Goal: Information Seeking & Learning: Understand process/instructions

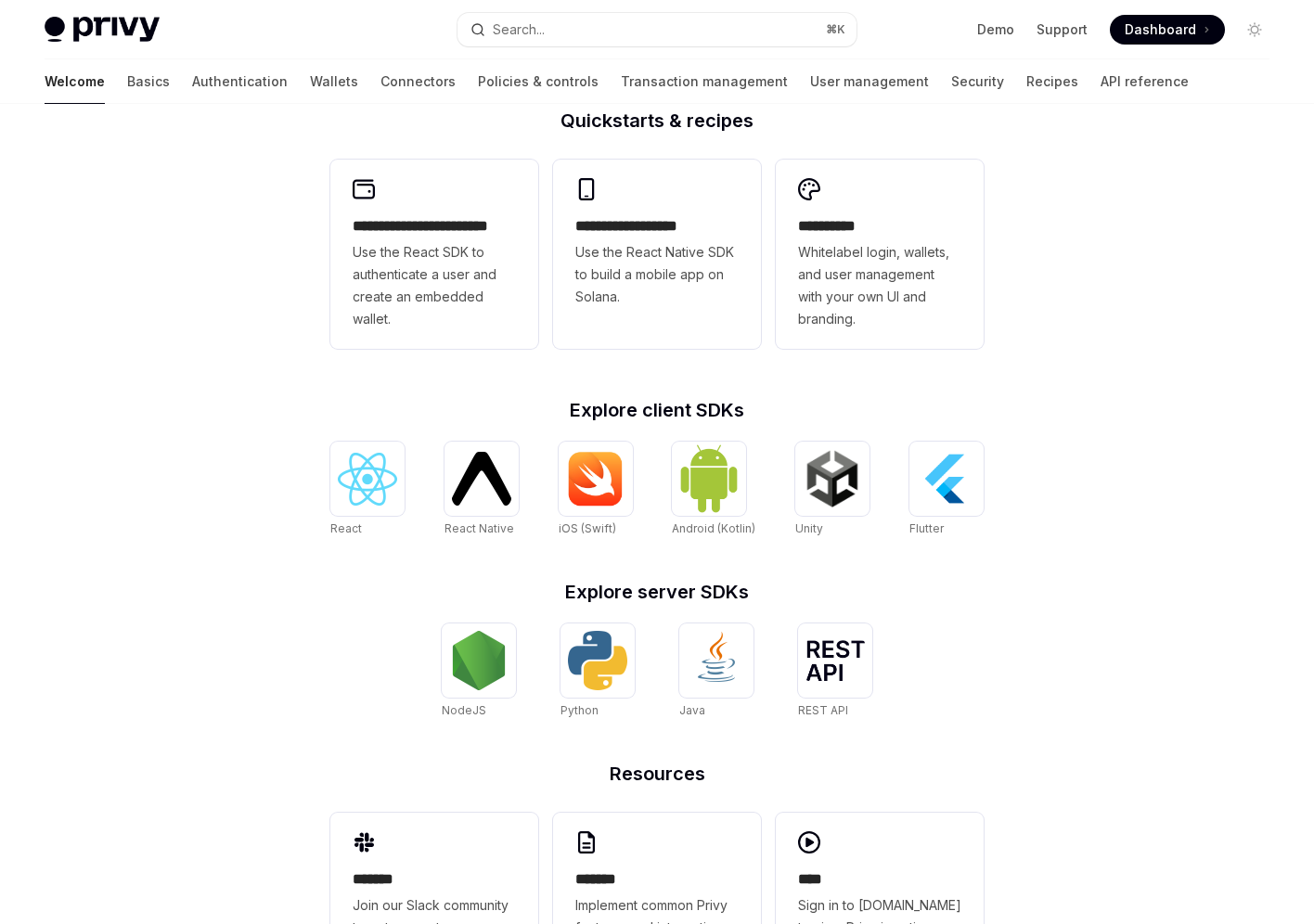
scroll to position [476, 0]
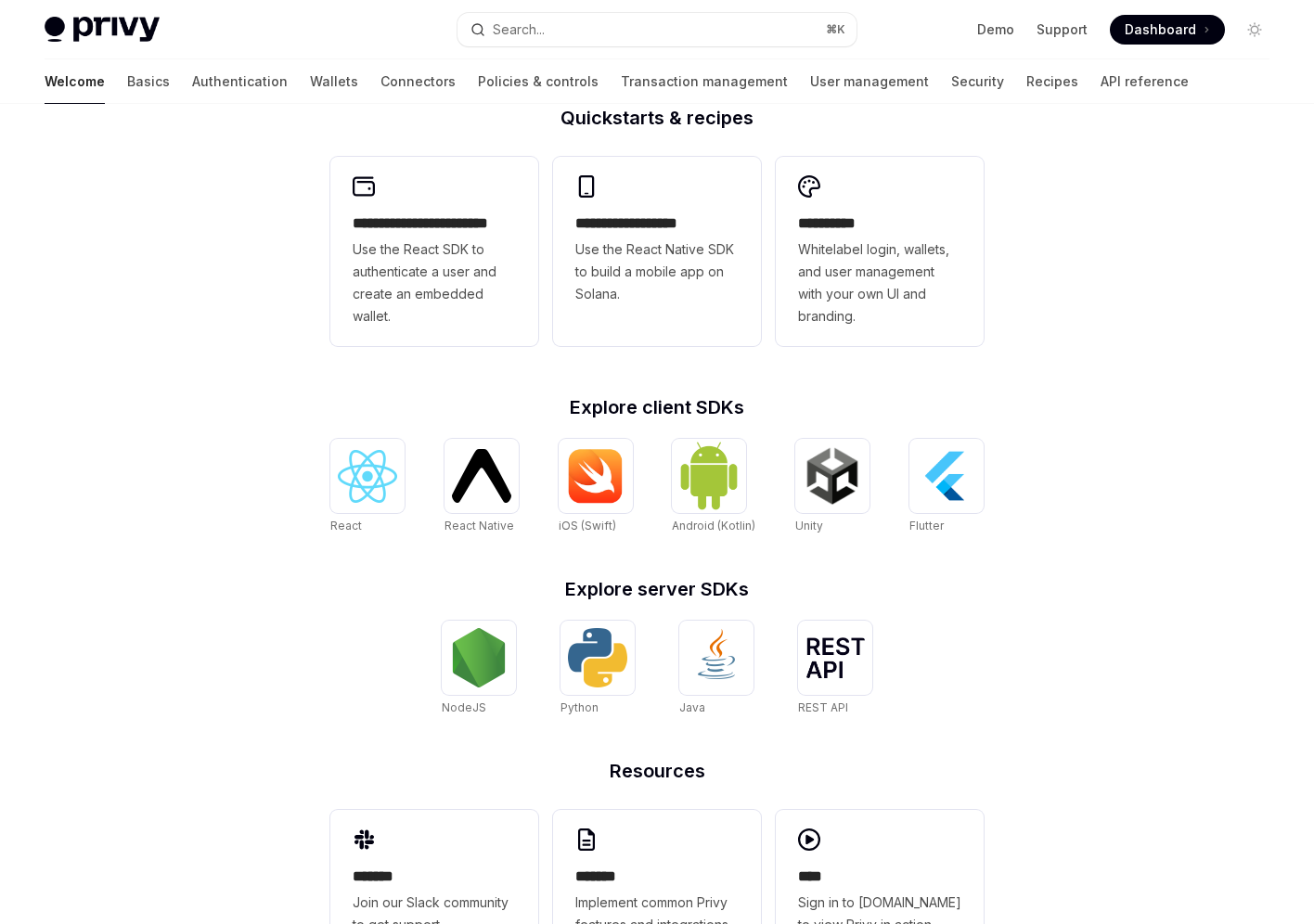
click at [625, 581] on h2 "Explore server SDKs" at bounding box center [657, 589] width 653 height 19
click at [755, 597] on h2 "Explore server SDKs" at bounding box center [657, 589] width 653 height 19
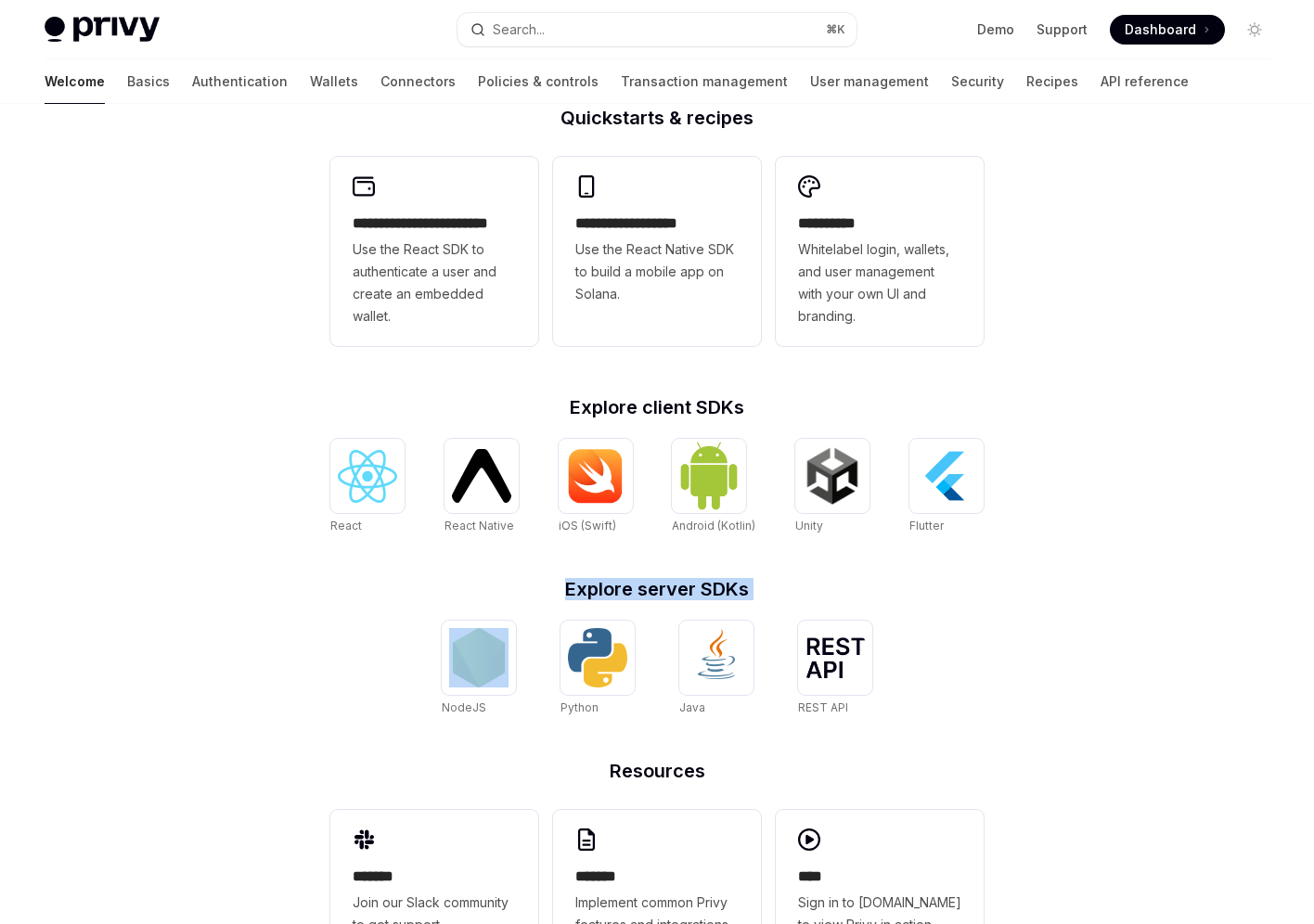
click at [755, 597] on h2 "Explore server SDKs" at bounding box center [657, 589] width 653 height 19
click at [754, 593] on h2 "Explore server SDKs" at bounding box center [657, 589] width 653 height 19
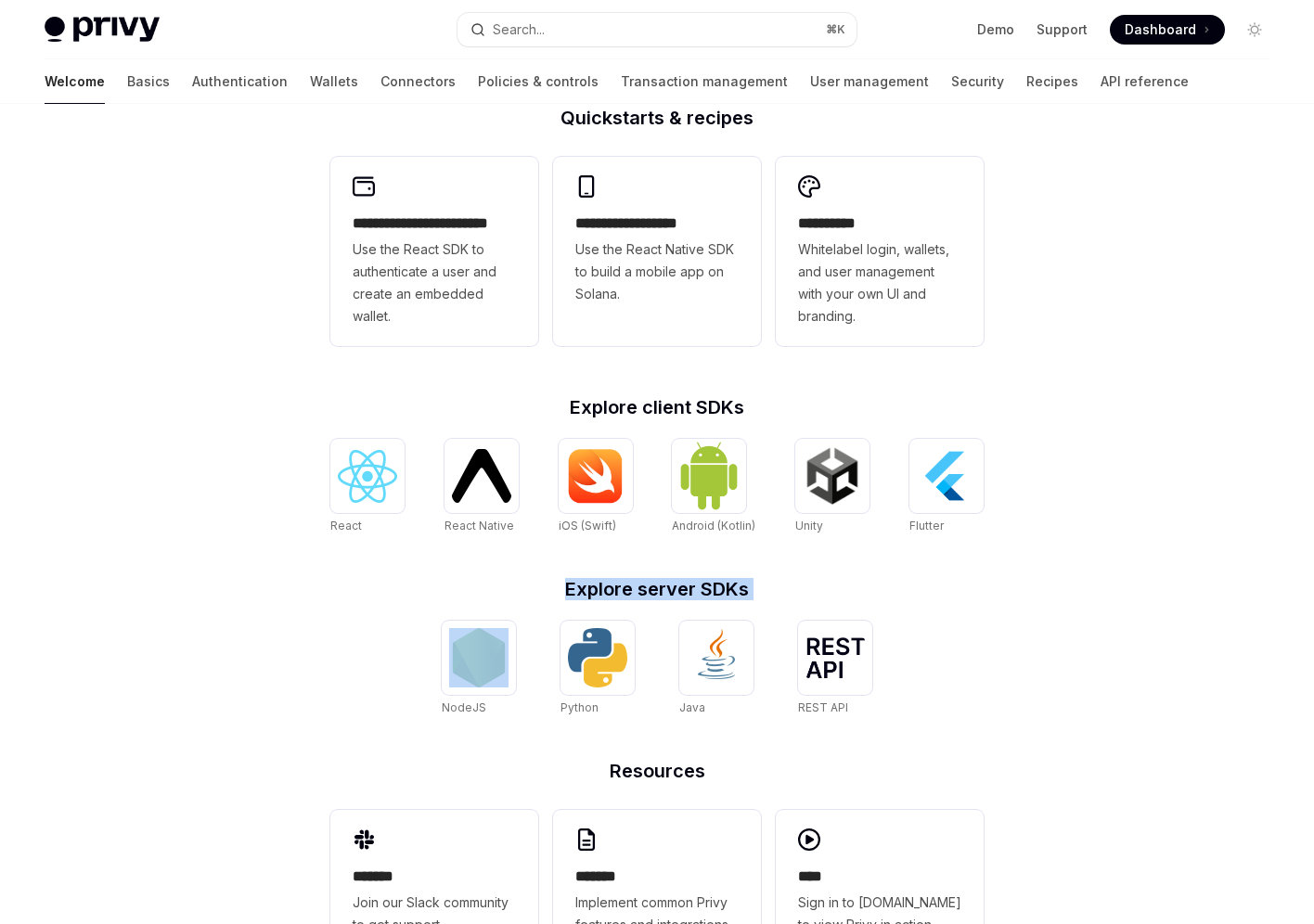
click at [754, 593] on h2 "Explore server SDKs" at bounding box center [657, 589] width 653 height 19
click at [704, 593] on h2 "Explore server SDKs" at bounding box center [657, 589] width 653 height 19
click at [559, 567] on div "**********" at bounding box center [657, 553] width 713 height 890
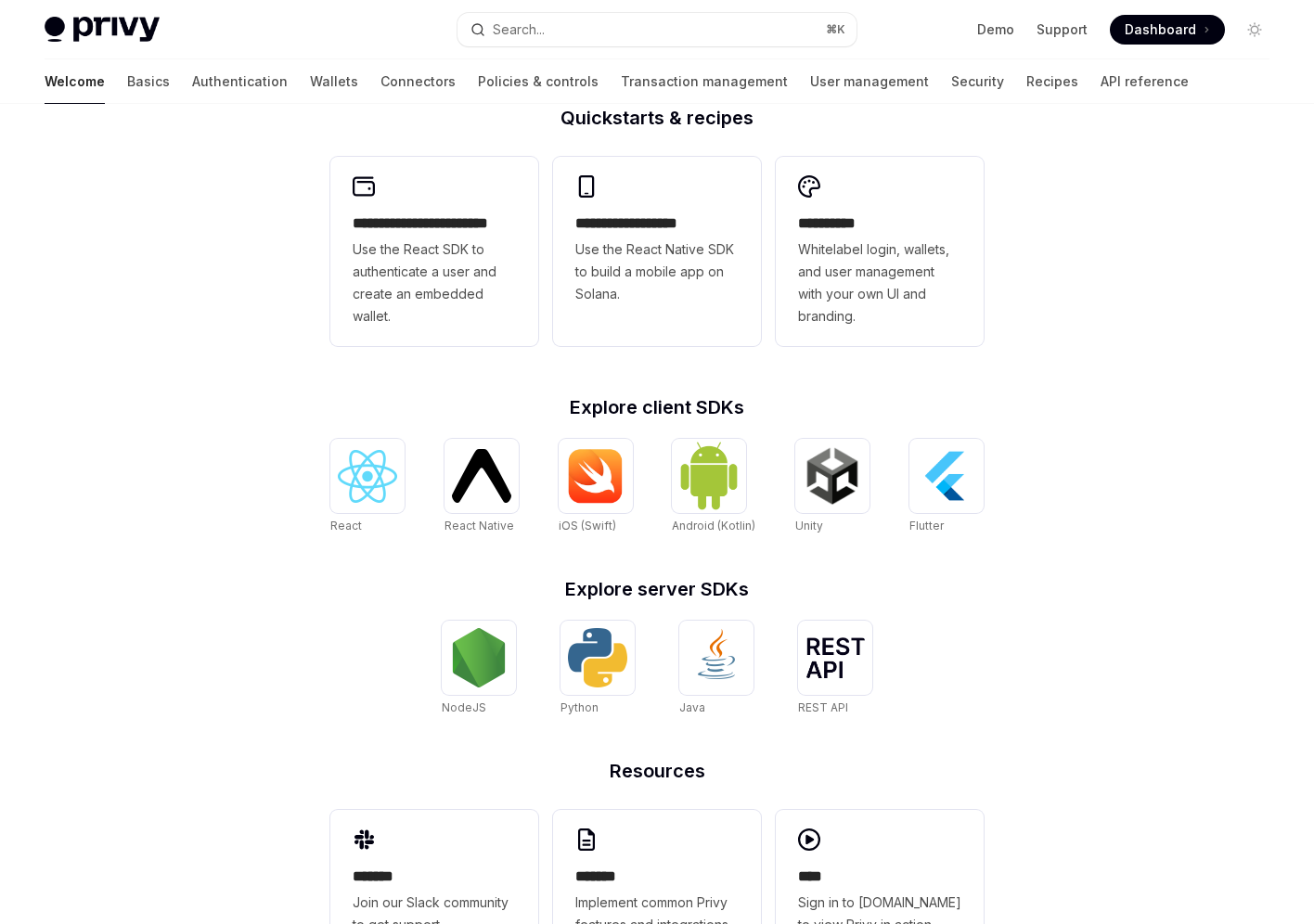
click at [602, 584] on h2 "Explore server SDKs" at bounding box center [657, 589] width 653 height 19
drag, startPoint x: 602, startPoint y: 584, endPoint x: 728, endPoint y: 587, distance: 126.0
click at [728, 587] on h2 "Explore server SDKs" at bounding box center [657, 589] width 653 height 19
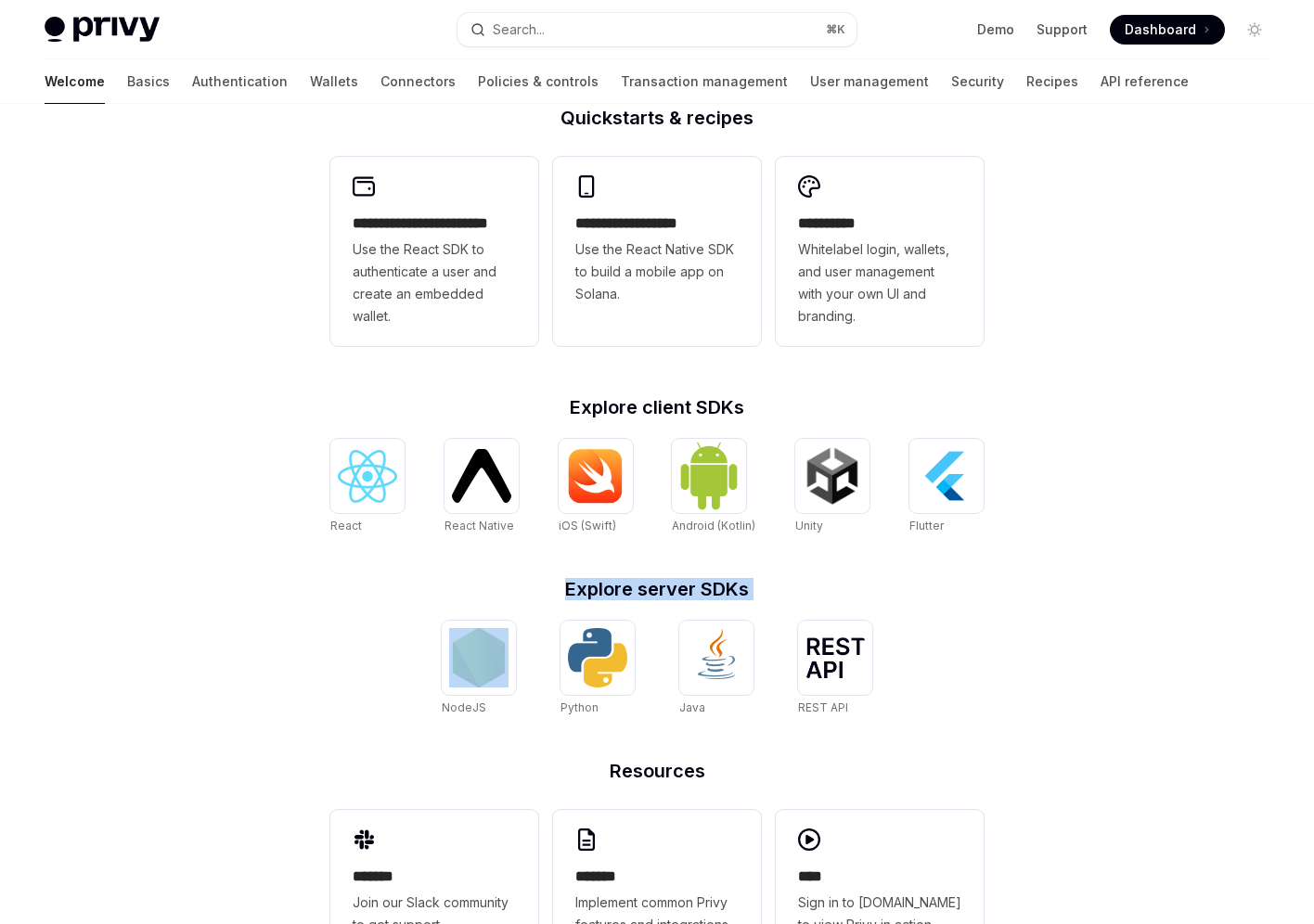
click at [728, 587] on h2 "Explore server SDKs" at bounding box center [657, 589] width 653 height 19
click at [728, 586] on h2 "Explore server SDKs" at bounding box center [657, 589] width 653 height 19
click at [845, 477] on img at bounding box center [832, 476] width 59 height 59
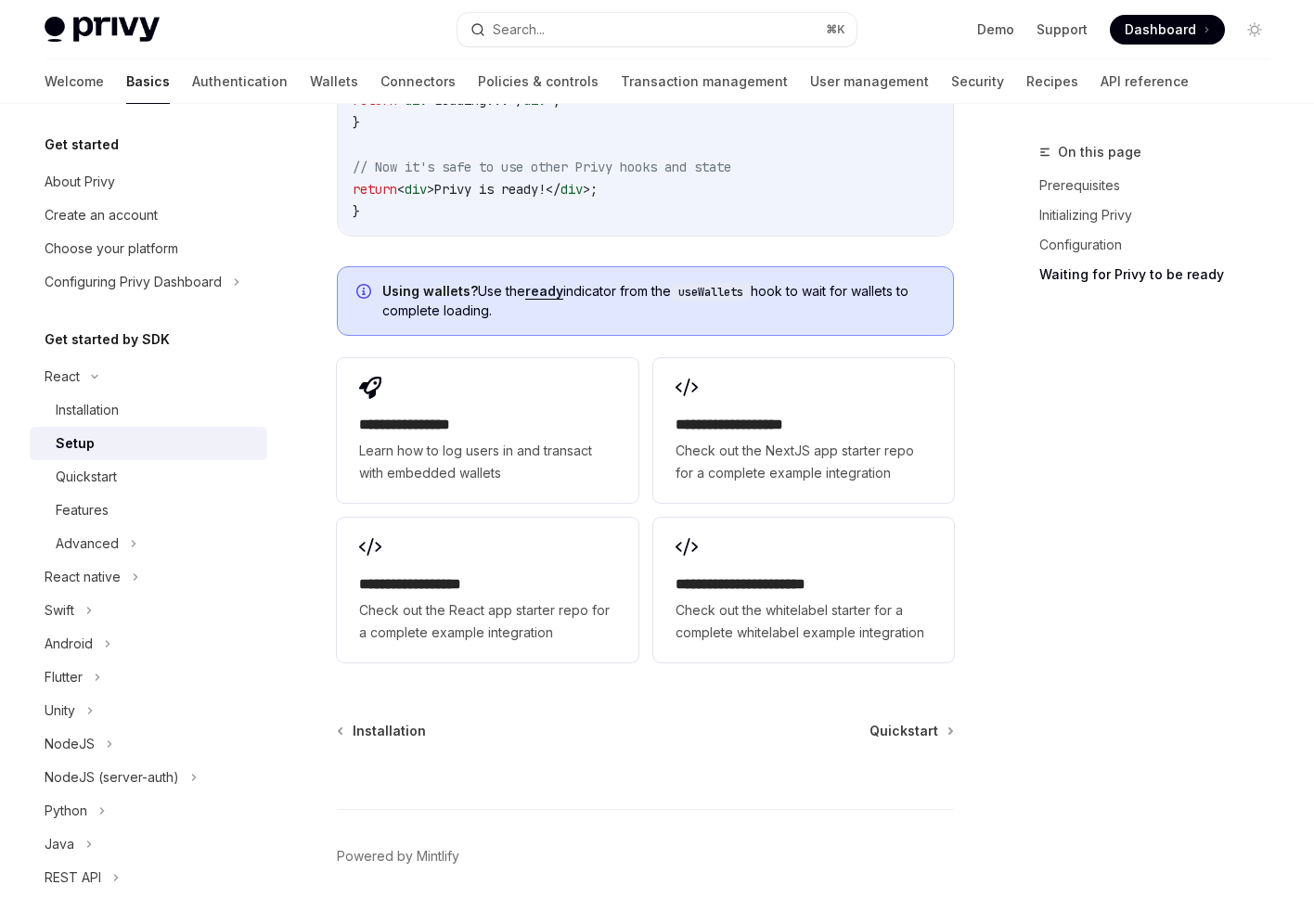
scroll to position [2351, 0]
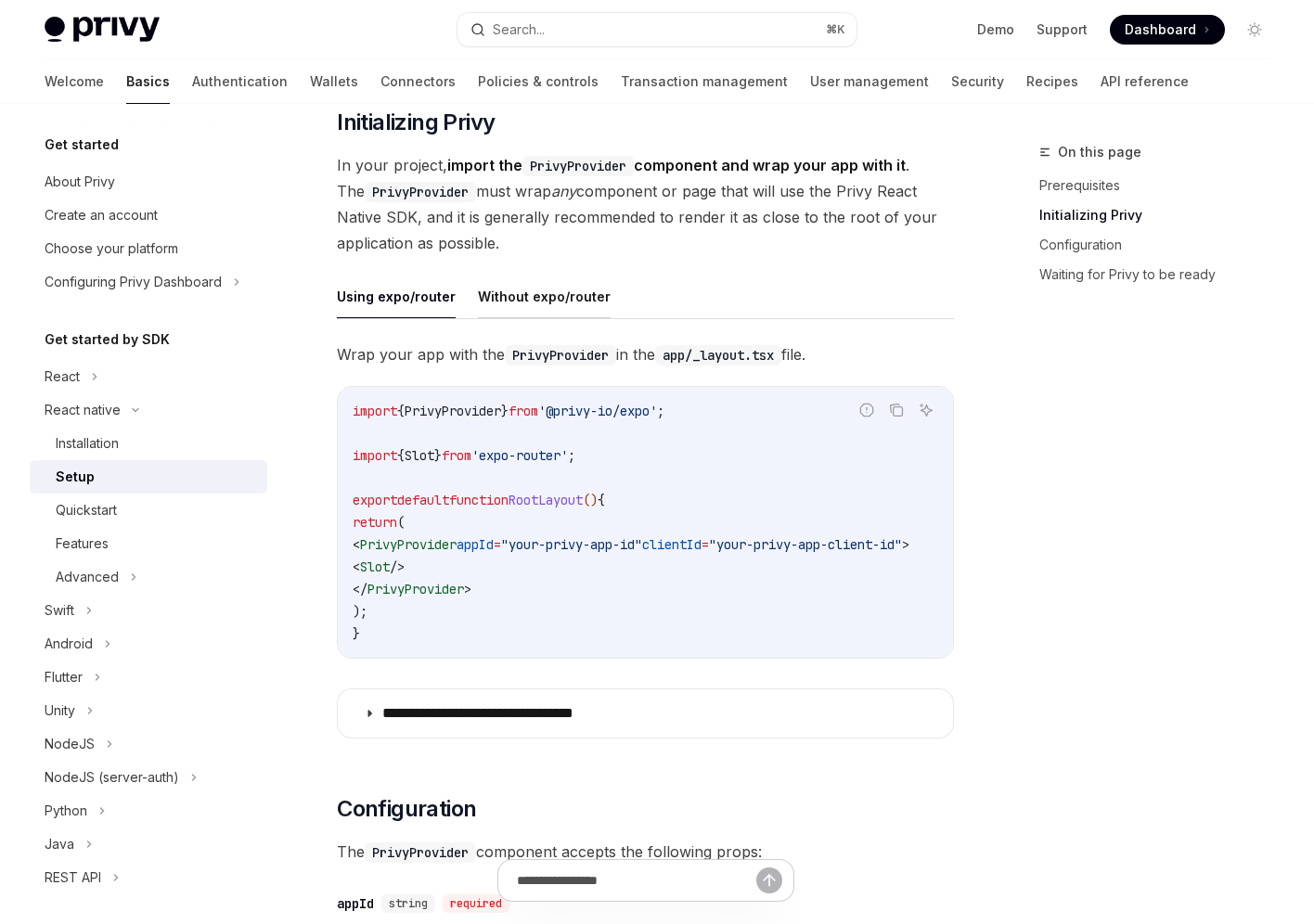
click at [532, 300] on button "Without expo/router" at bounding box center [544, 296] width 133 height 44
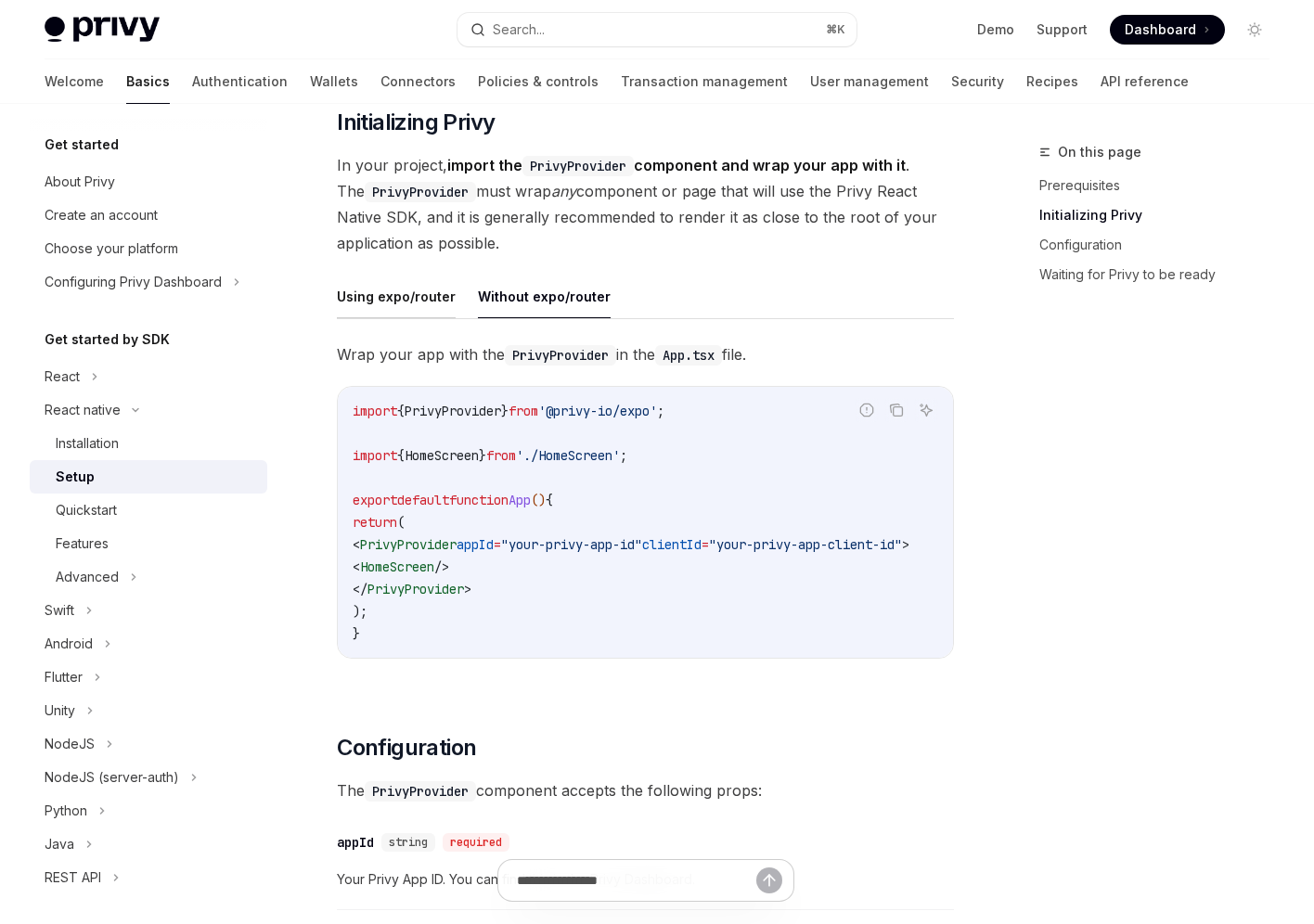
click at [413, 294] on button "Using expo/router" at bounding box center [395, 296] width 119 height 44
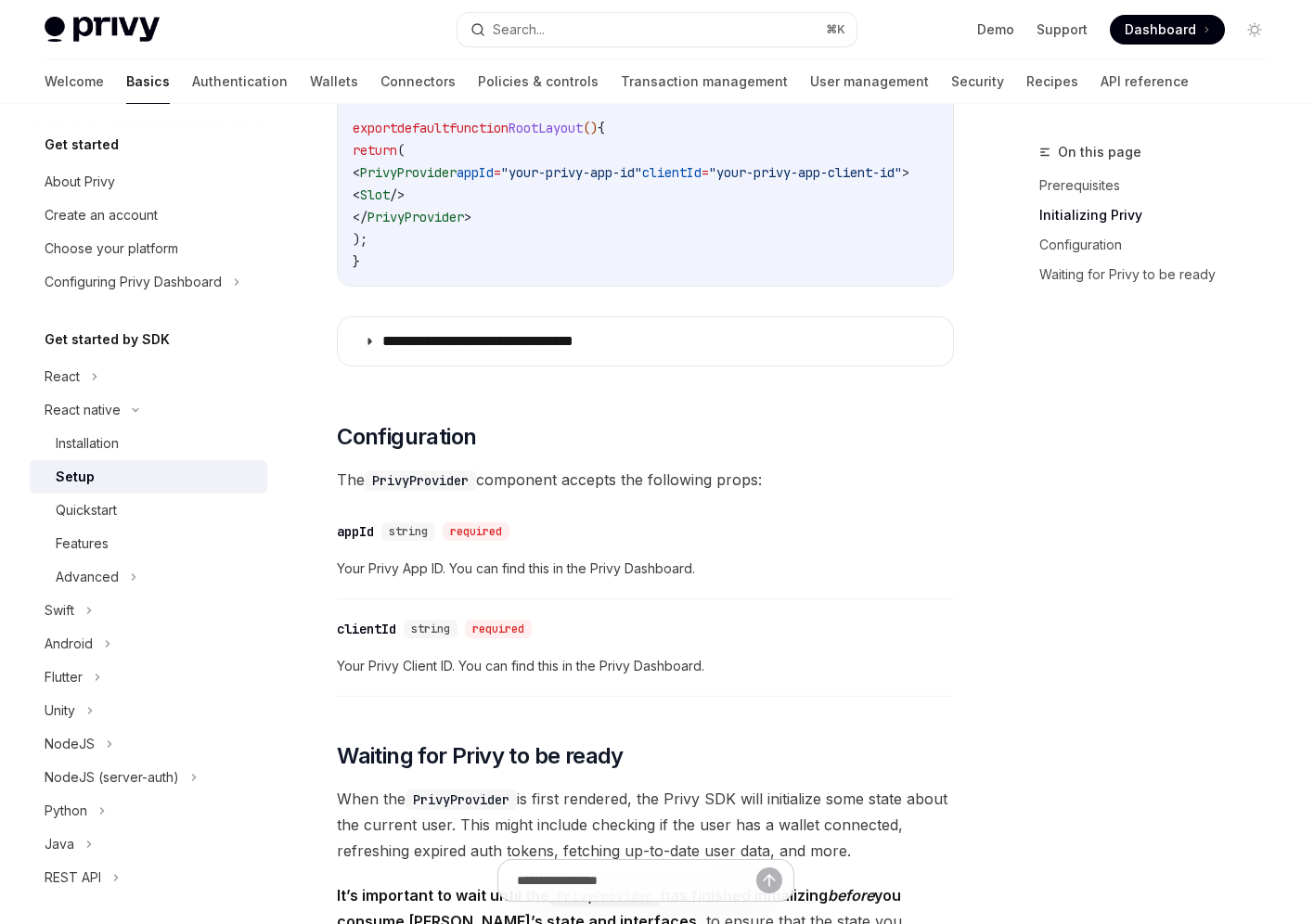
scroll to position [755, 0]
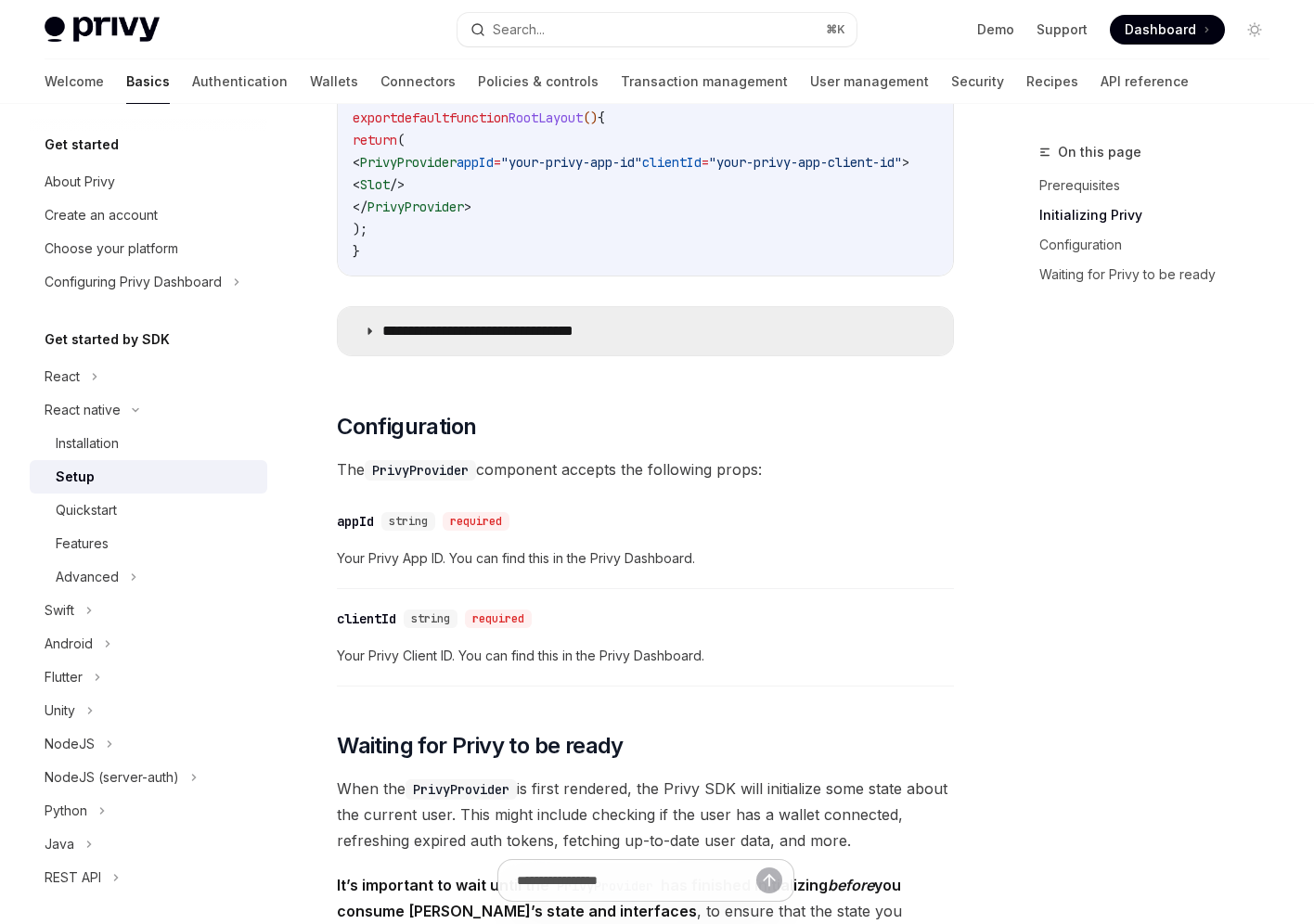
click at [407, 336] on p "**********" at bounding box center [507, 331] width 251 height 19
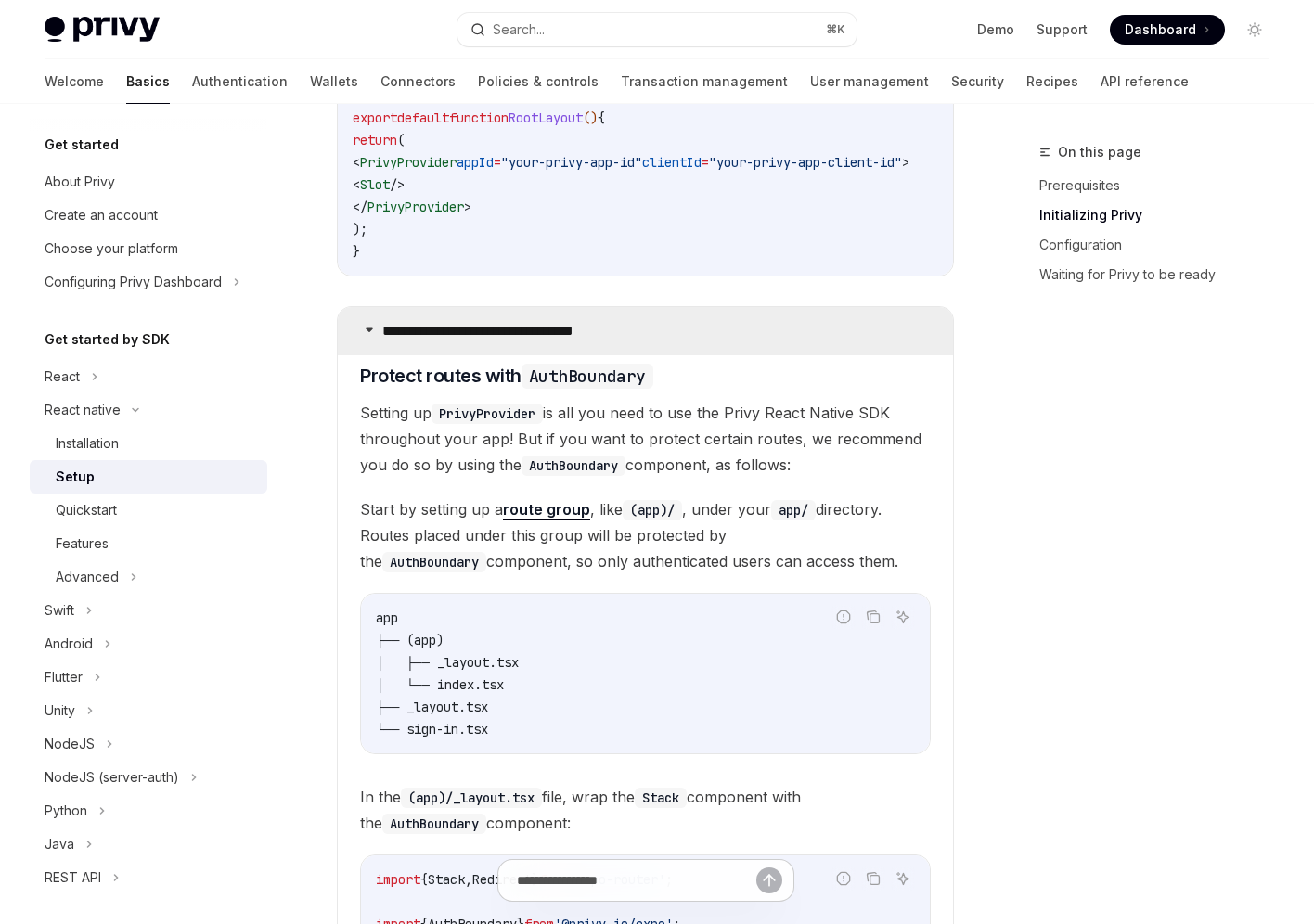
click at [407, 336] on p "**********" at bounding box center [507, 331] width 251 height 19
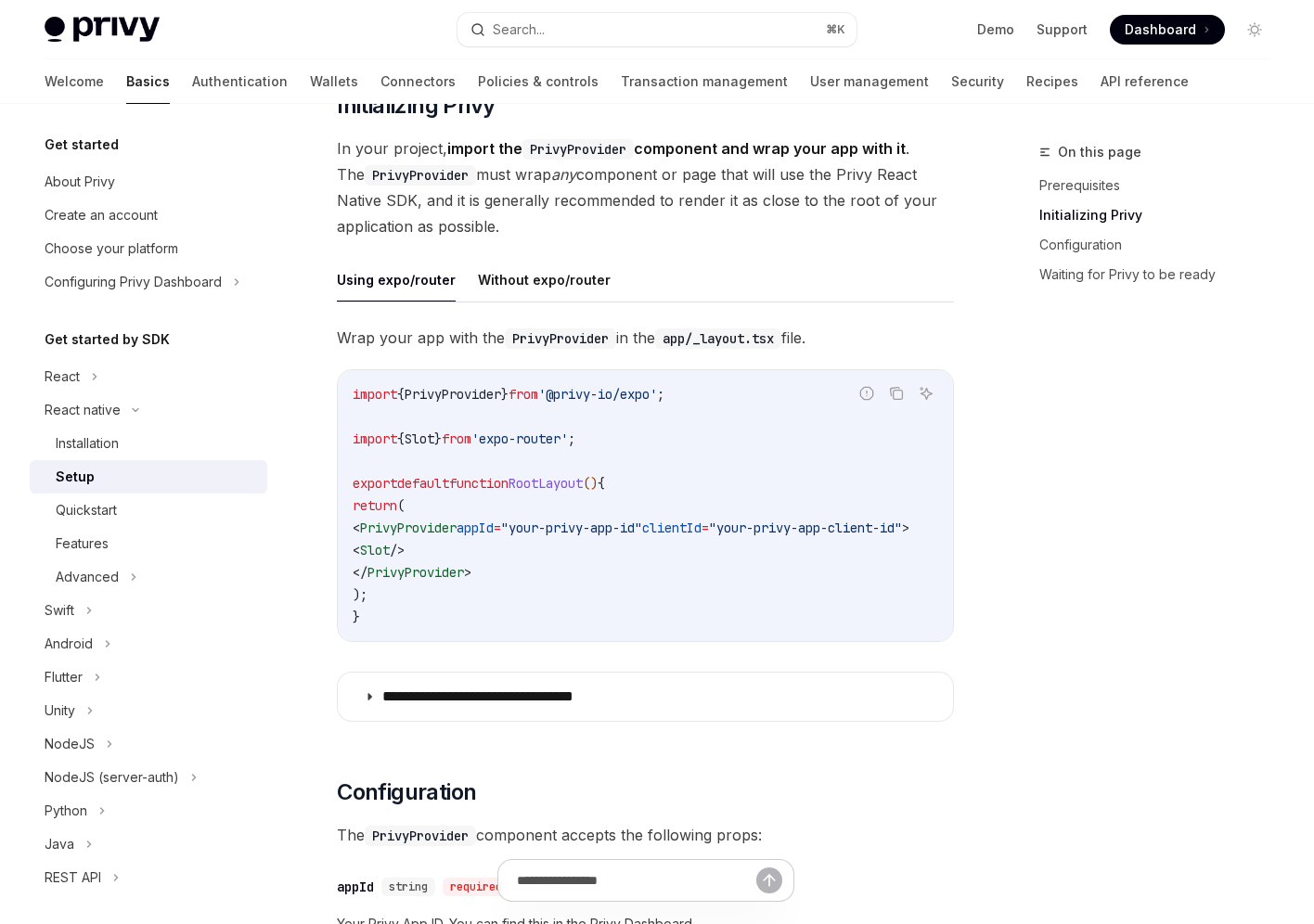
scroll to position [81, 0]
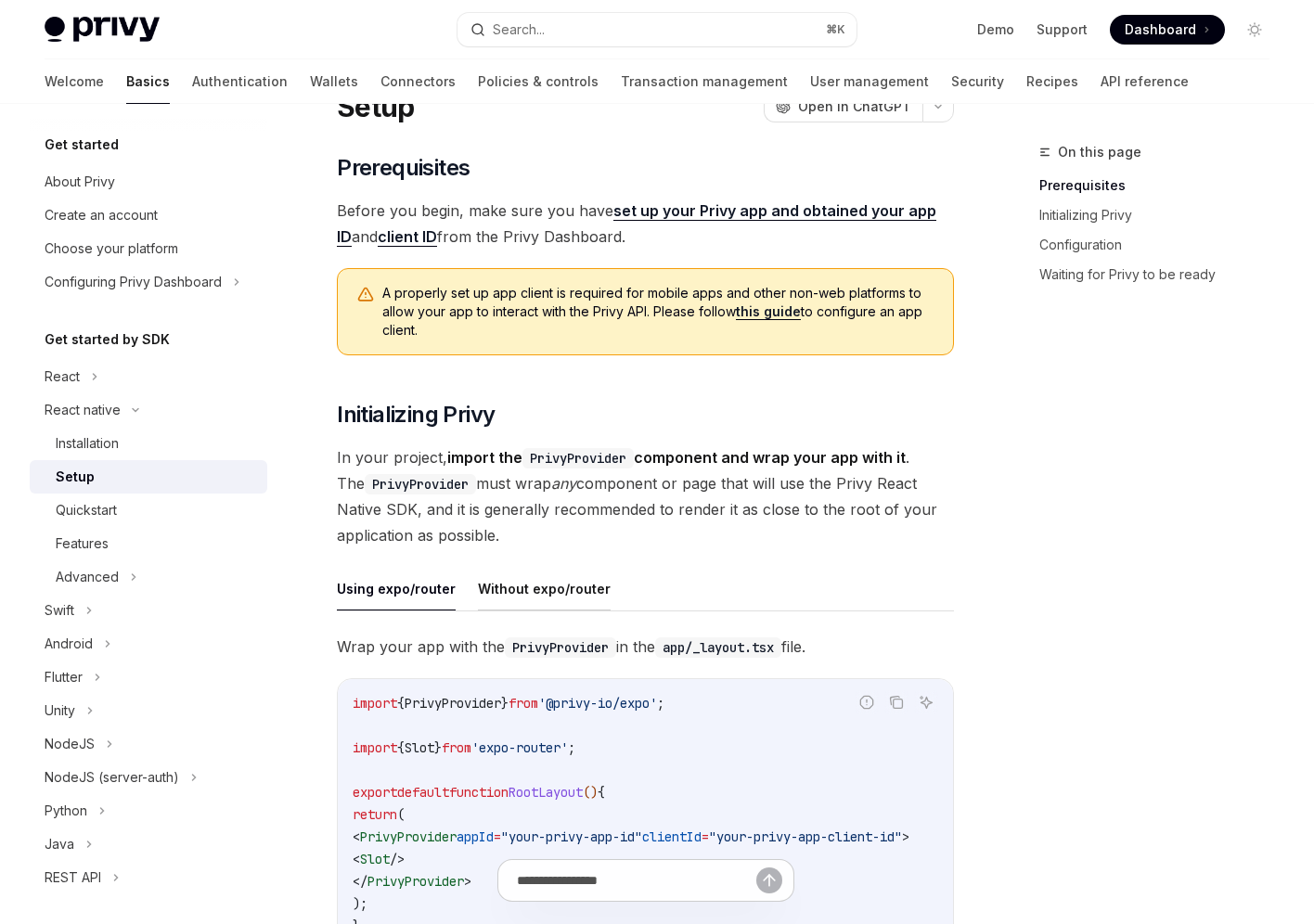
click at [550, 587] on button "Without expo/router" at bounding box center [544, 589] width 133 height 44
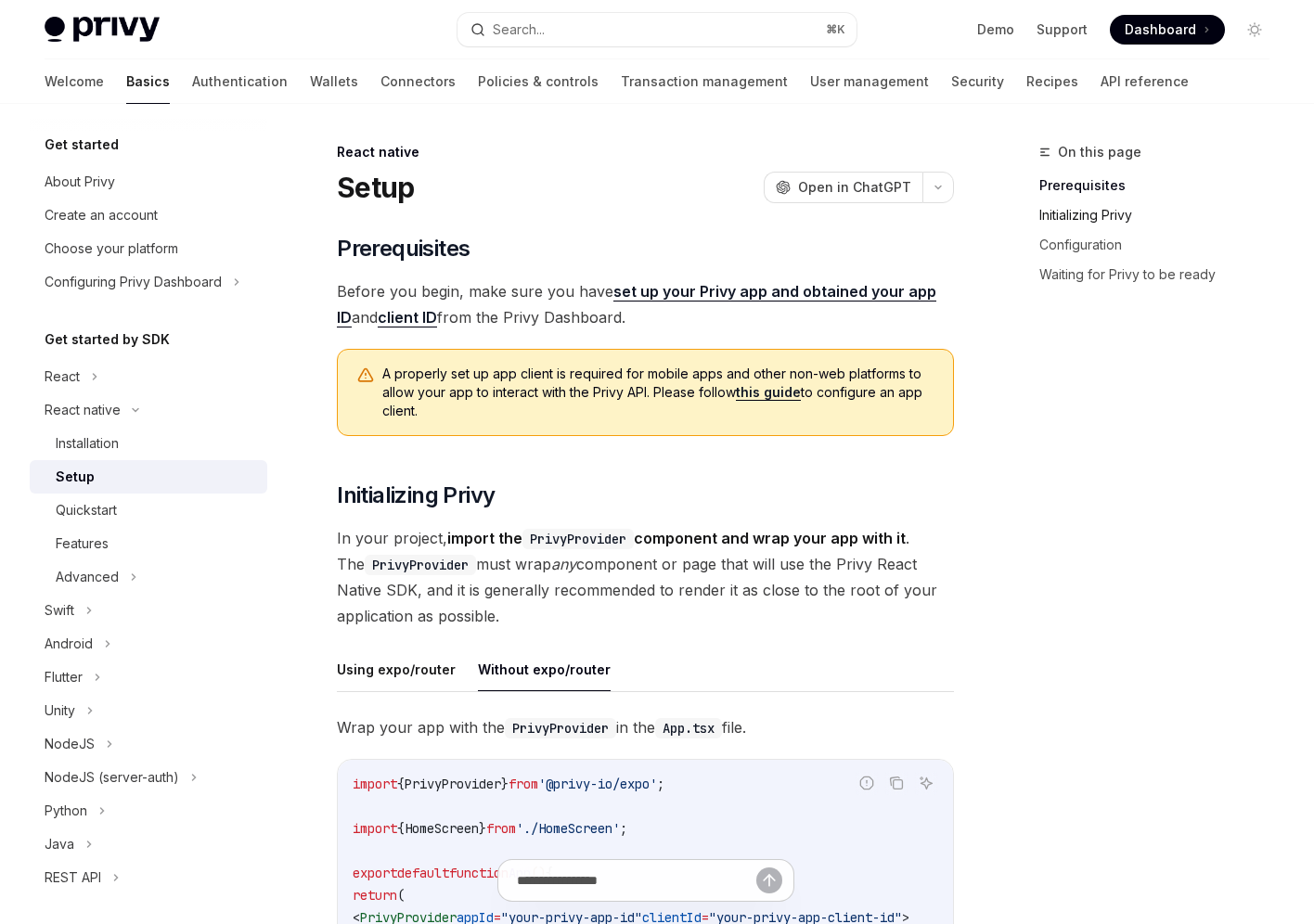
click at [1131, 216] on link "Initializing Privy" at bounding box center [1162, 215] width 245 height 29
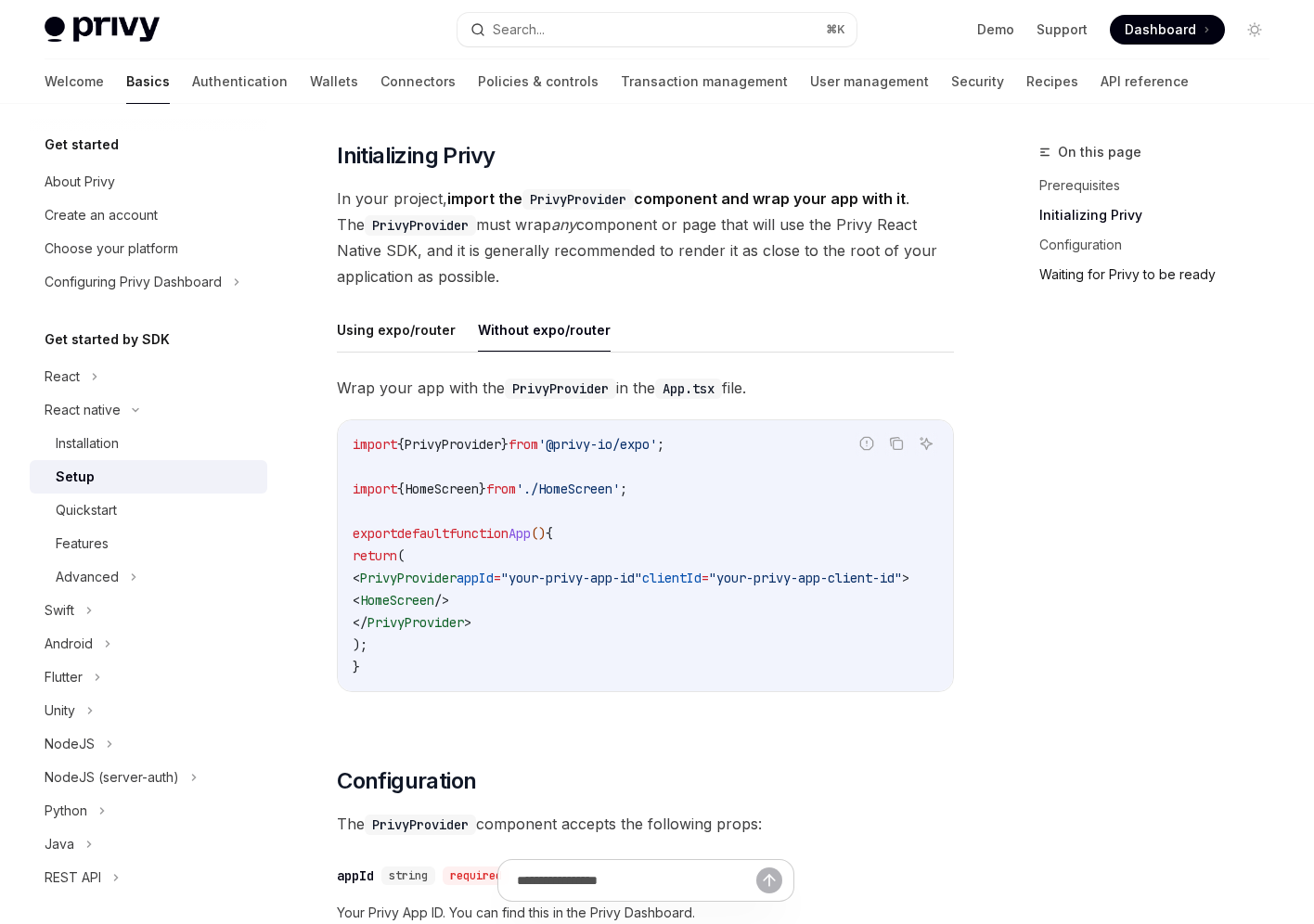
click at [1080, 254] on link "Configuration" at bounding box center [1162, 244] width 245 height 29
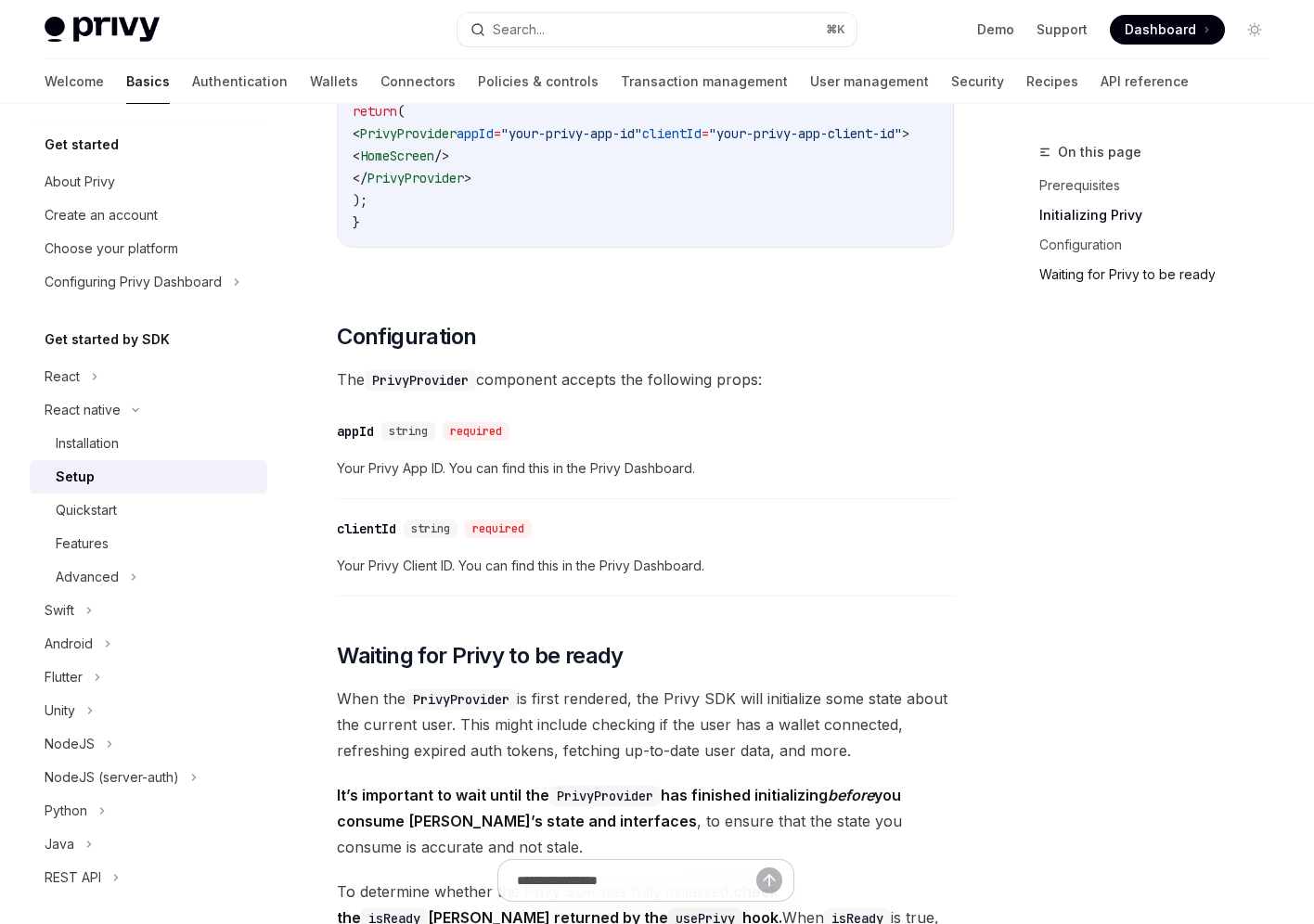
scroll to position [971, 0]
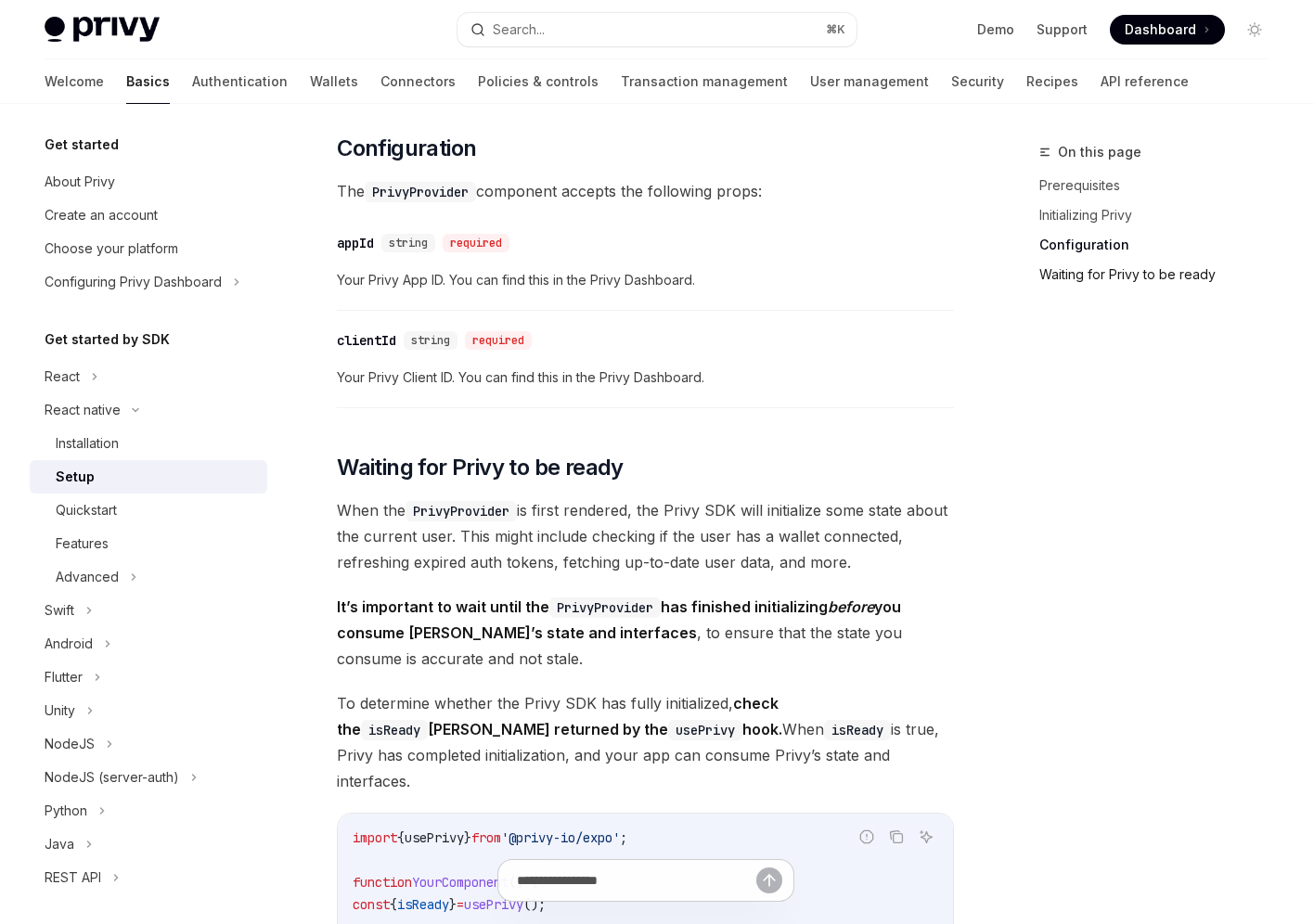
click at [1076, 280] on link "Waiting for Privy to be ready" at bounding box center [1162, 273] width 245 height 29
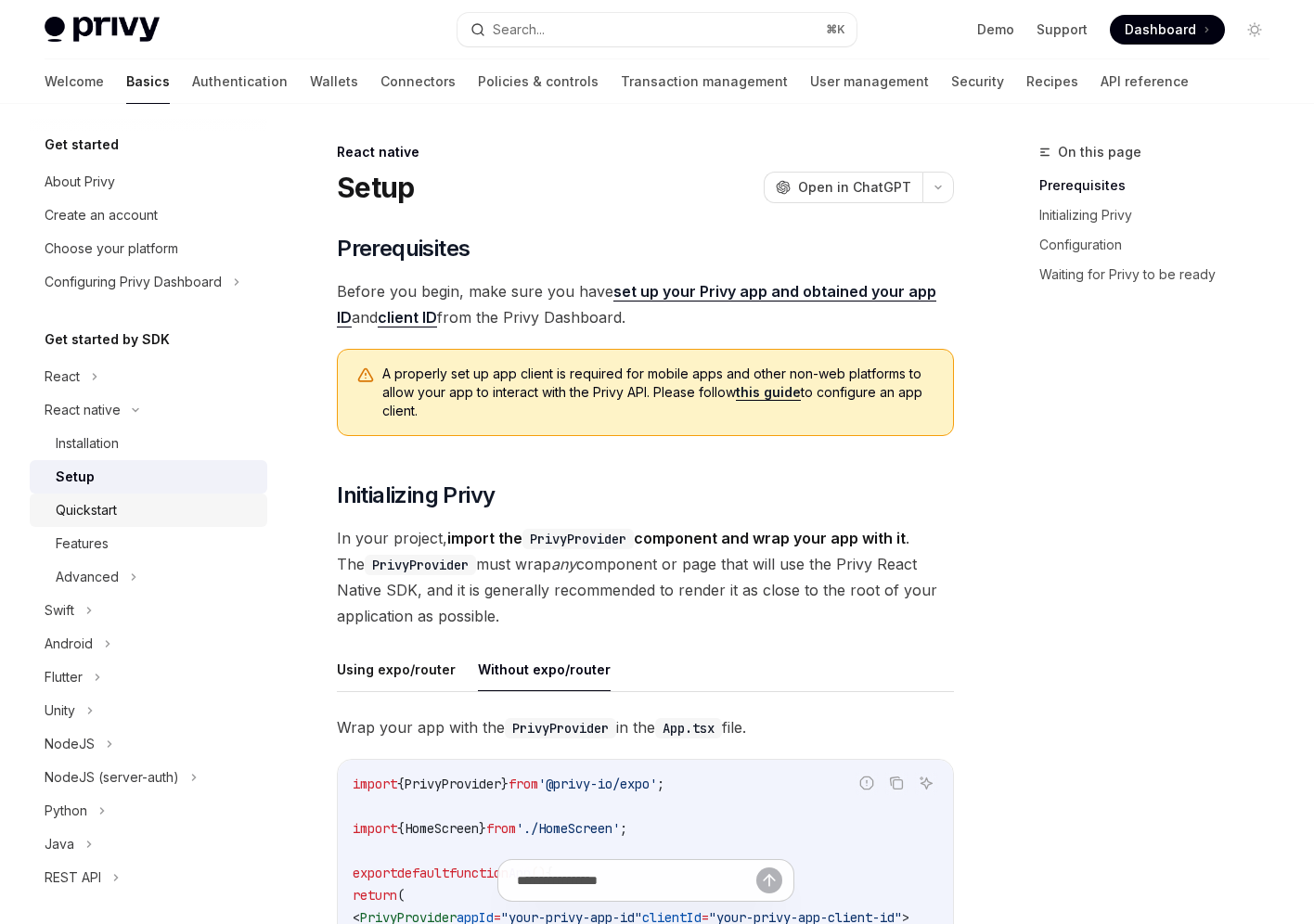
click at [163, 496] on link "Quickstart" at bounding box center [148, 509] width 238 height 33
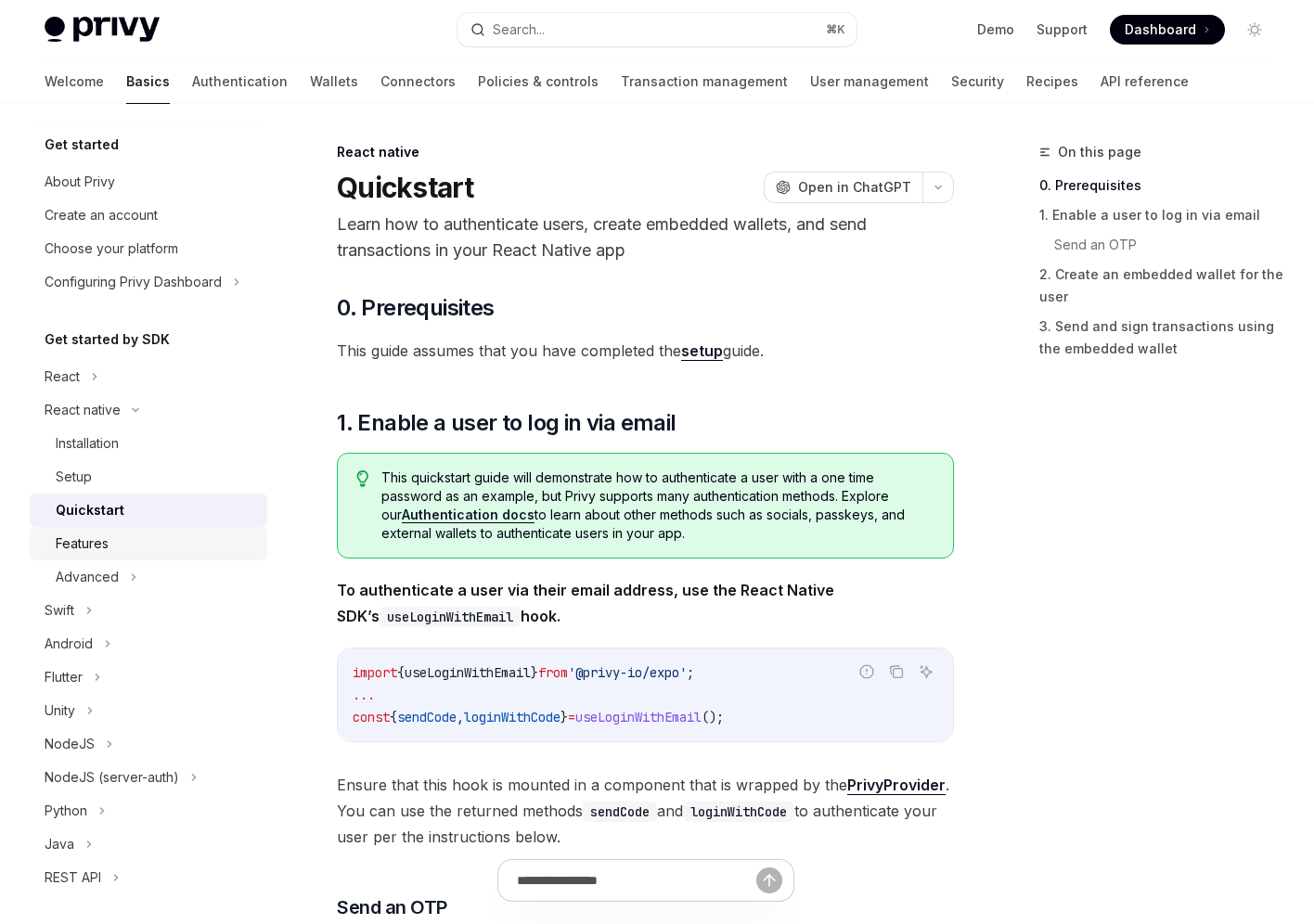
click at [174, 540] on div "Features" at bounding box center [156, 542] width 200 height 22
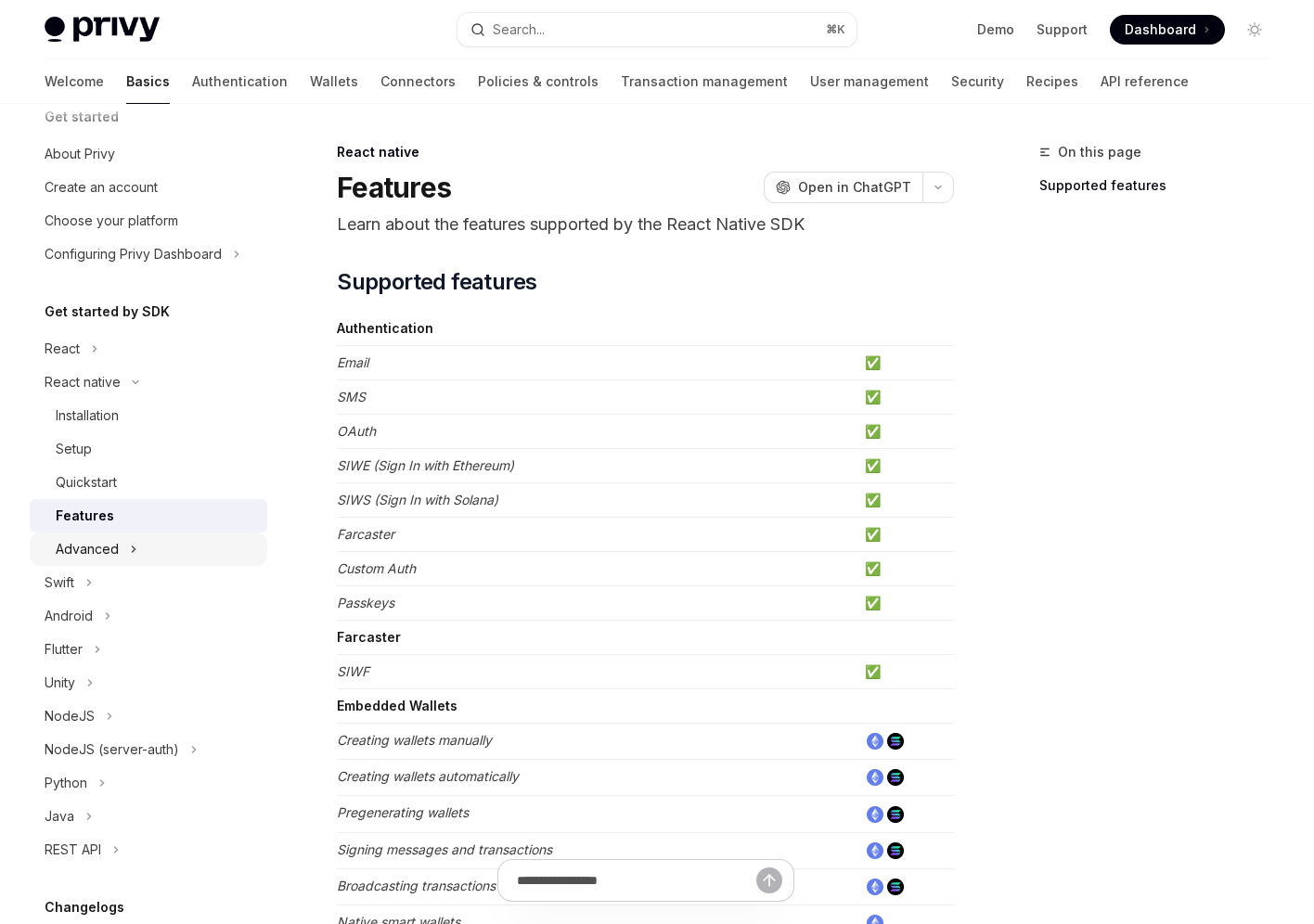
click at [141, 535] on div "Advanced" at bounding box center [148, 548] width 238 height 33
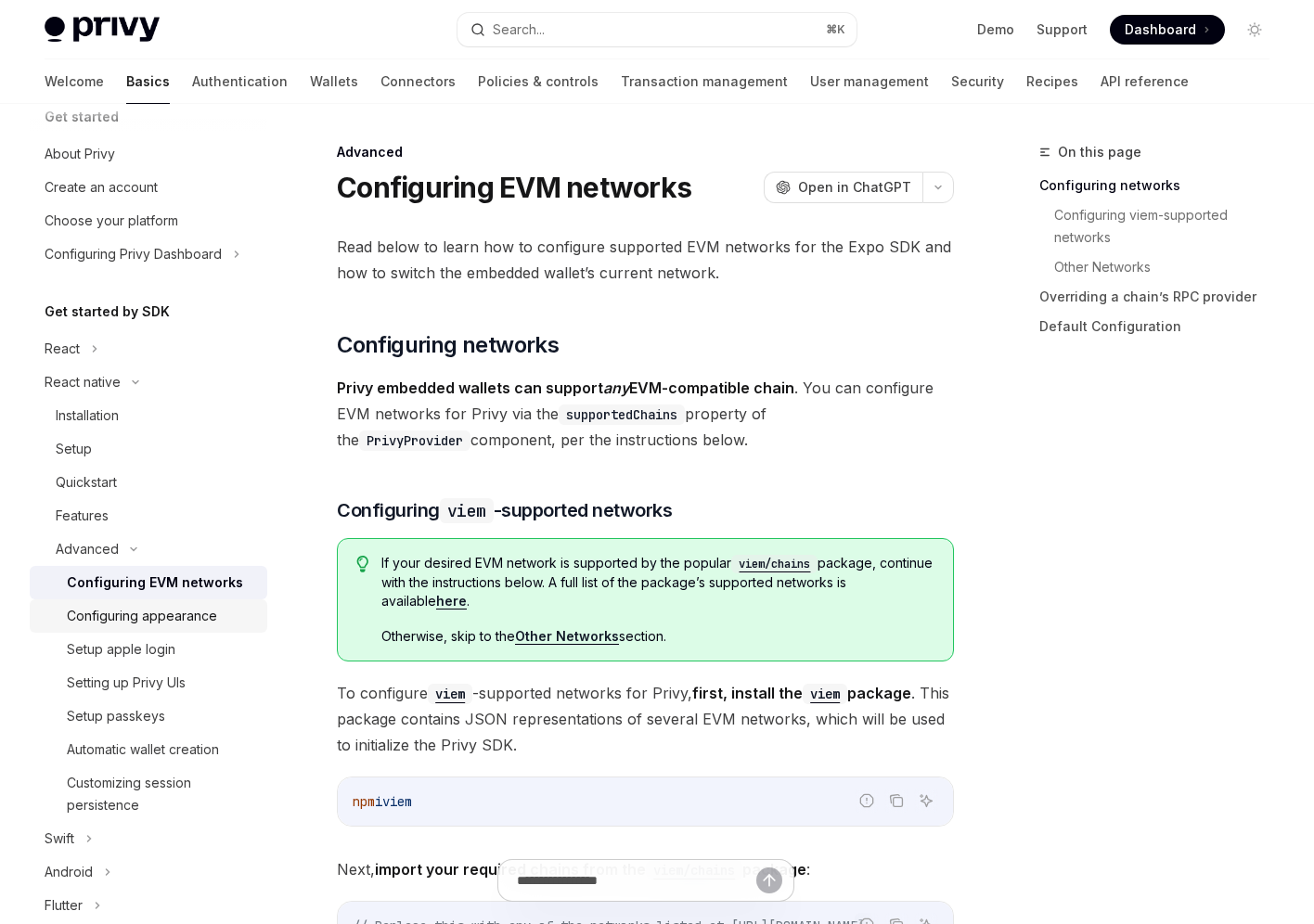
click at [220, 623] on div "Configuring appearance" at bounding box center [161, 615] width 189 height 22
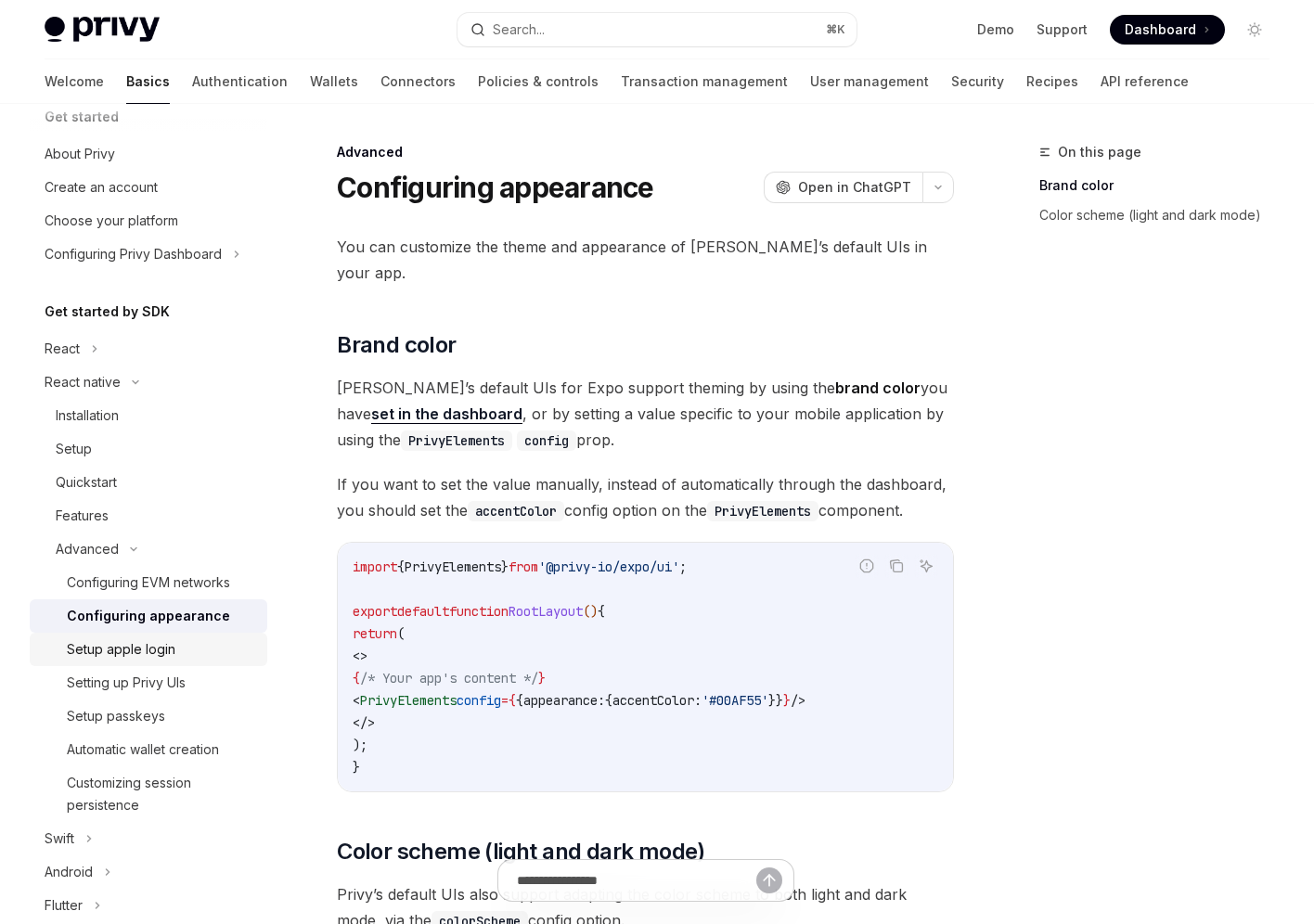
click at [217, 651] on div "Setup apple login" at bounding box center [161, 649] width 189 height 22
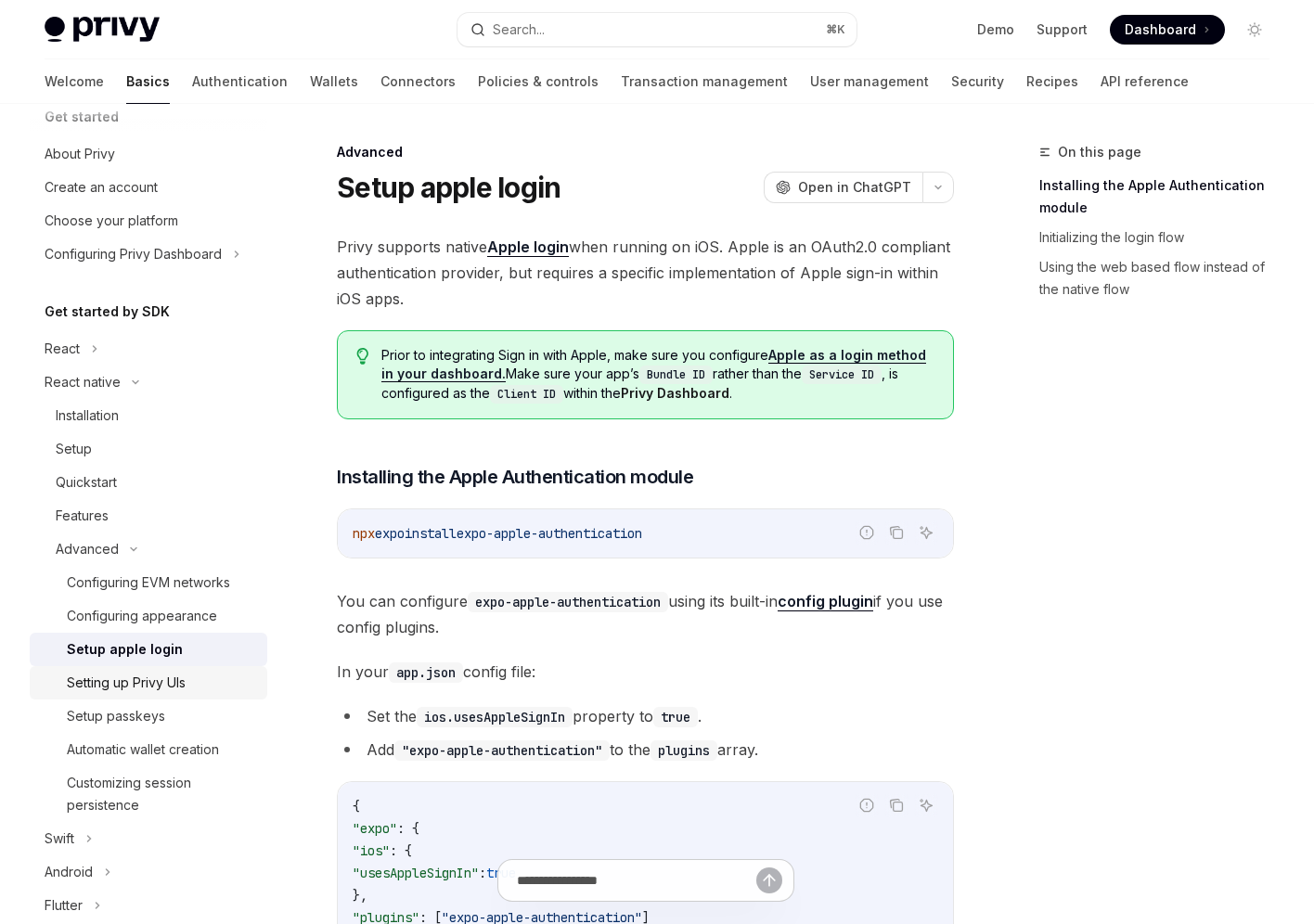
click at [214, 674] on div "Setting up Privy UIs" at bounding box center [161, 682] width 189 height 22
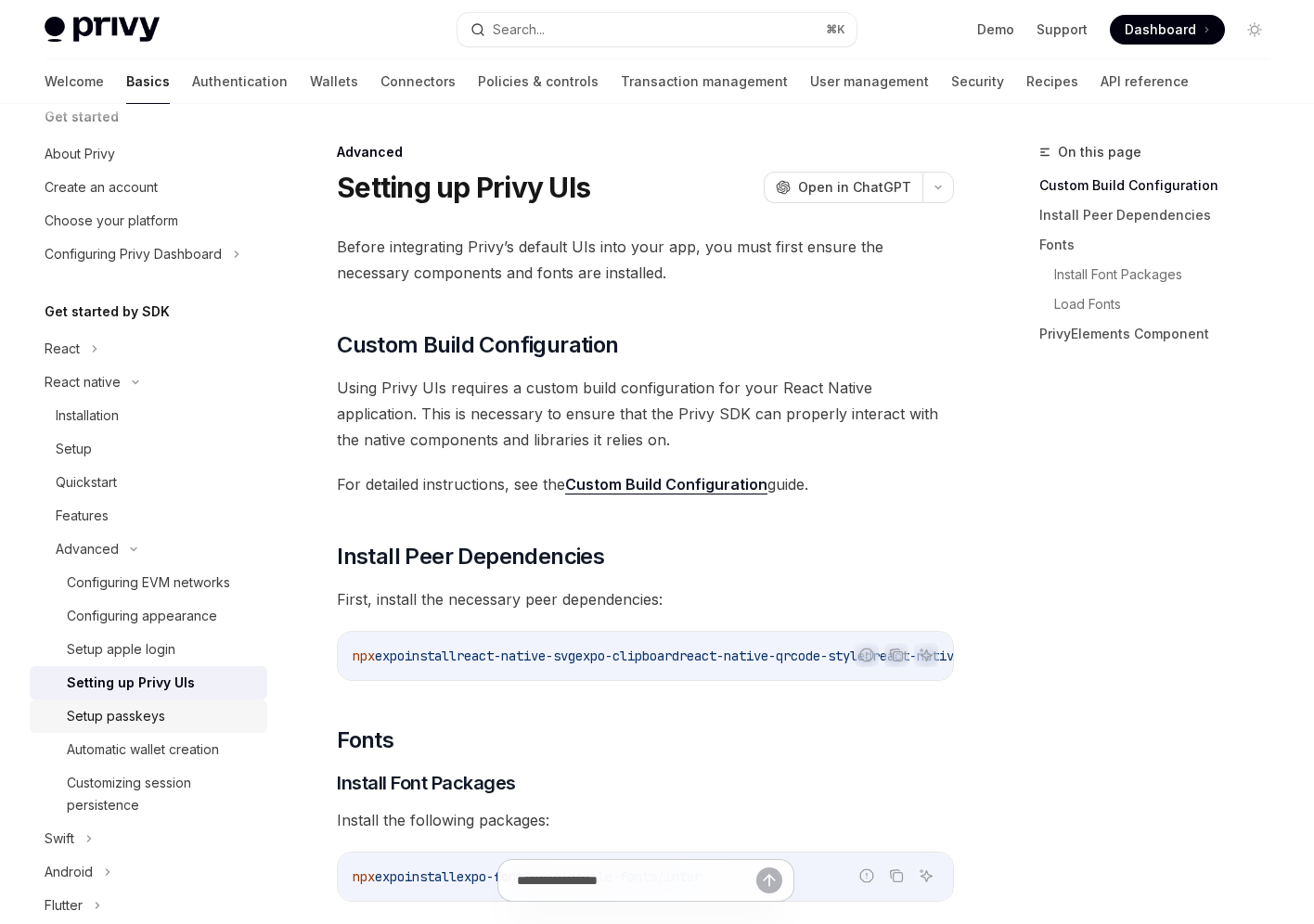
click at [191, 726] on link "Setup passkeys" at bounding box center [148, 715] width 238 height 33
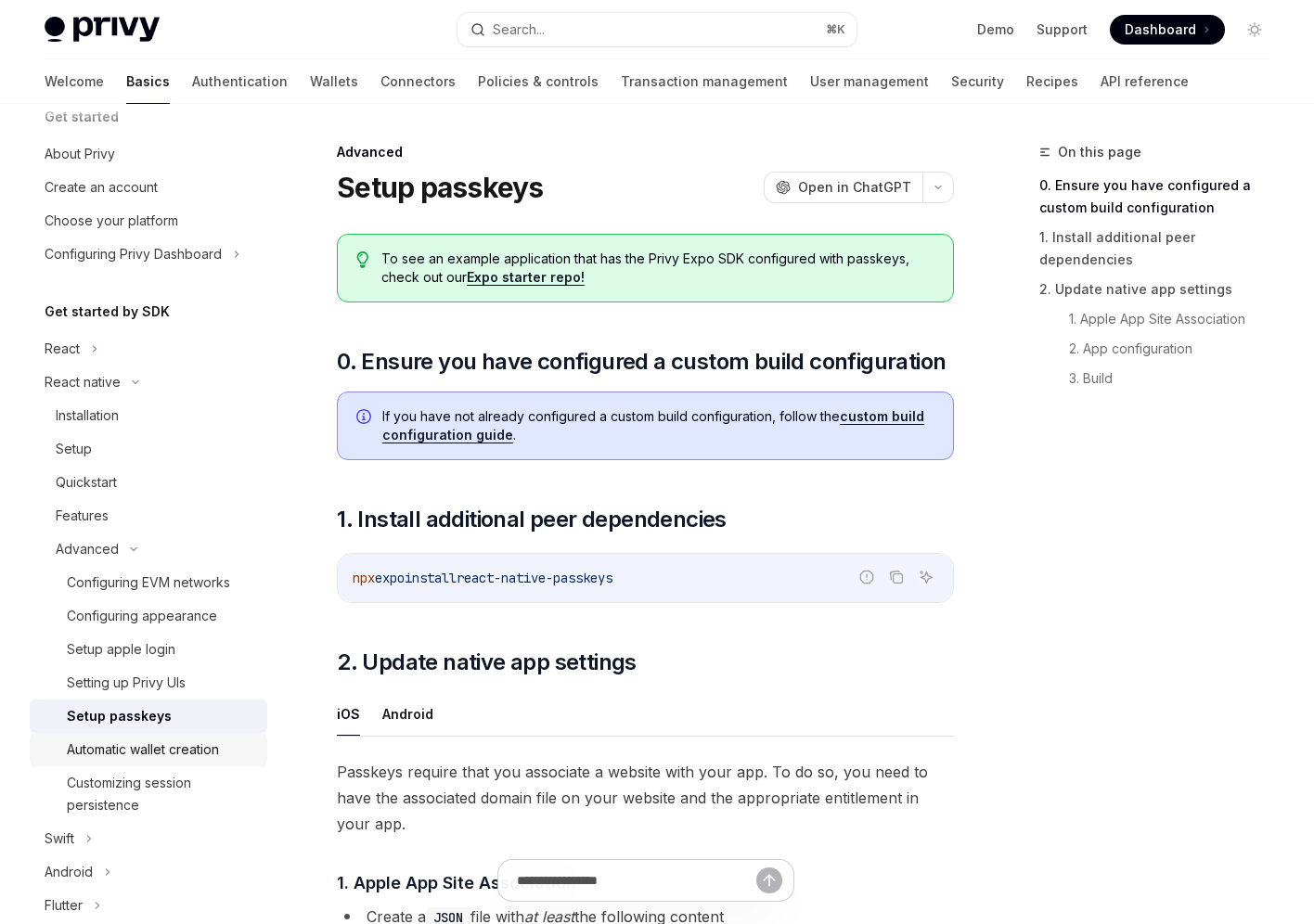
click at [185, 743] on div "Automatic wallet creation" at bounding box center [143, 748] width 152 height 22
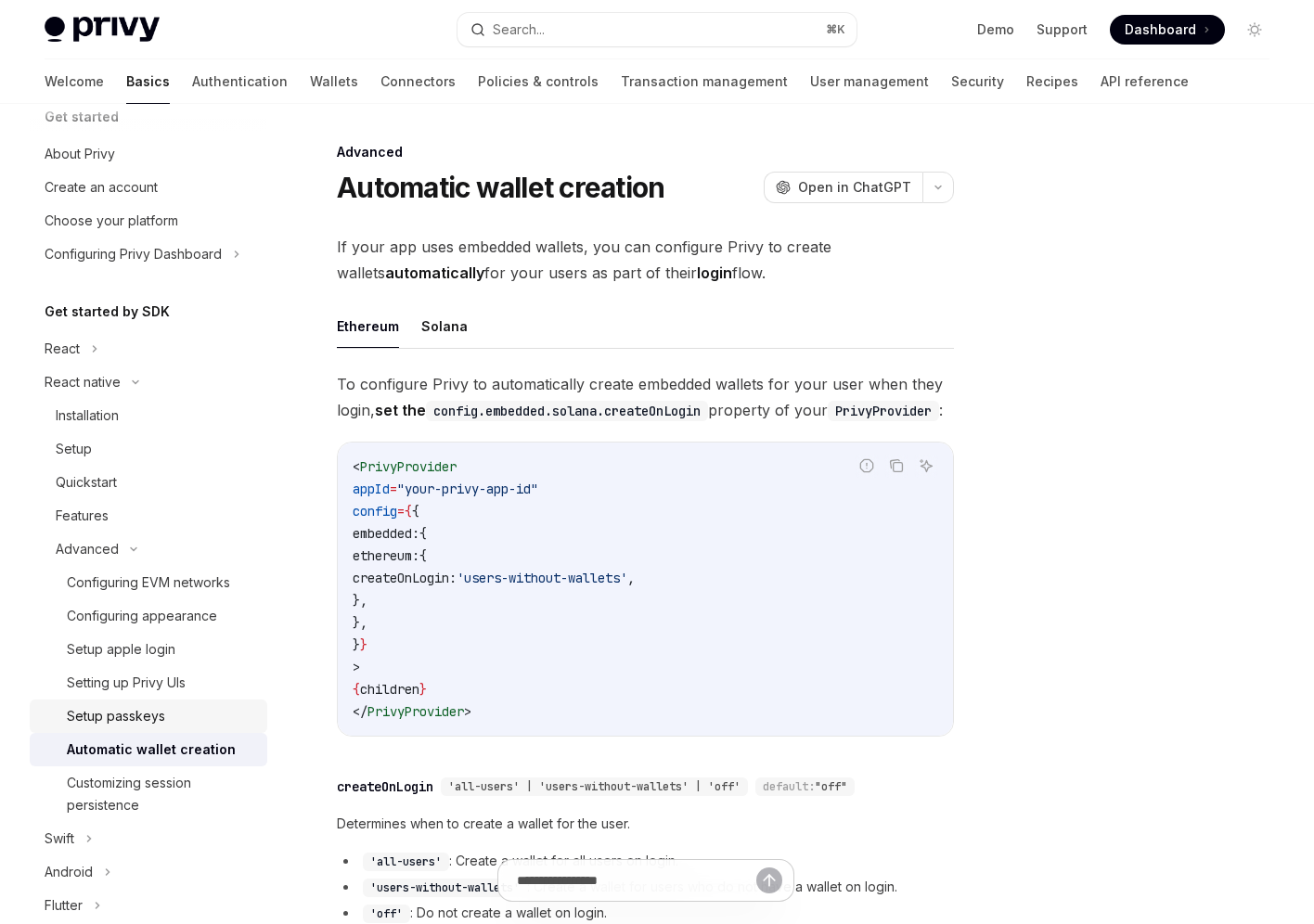
click at [183, 729] on link "Setup passkeys" at bounding box center [148, 715] width 238 height 33
type textarea "*"
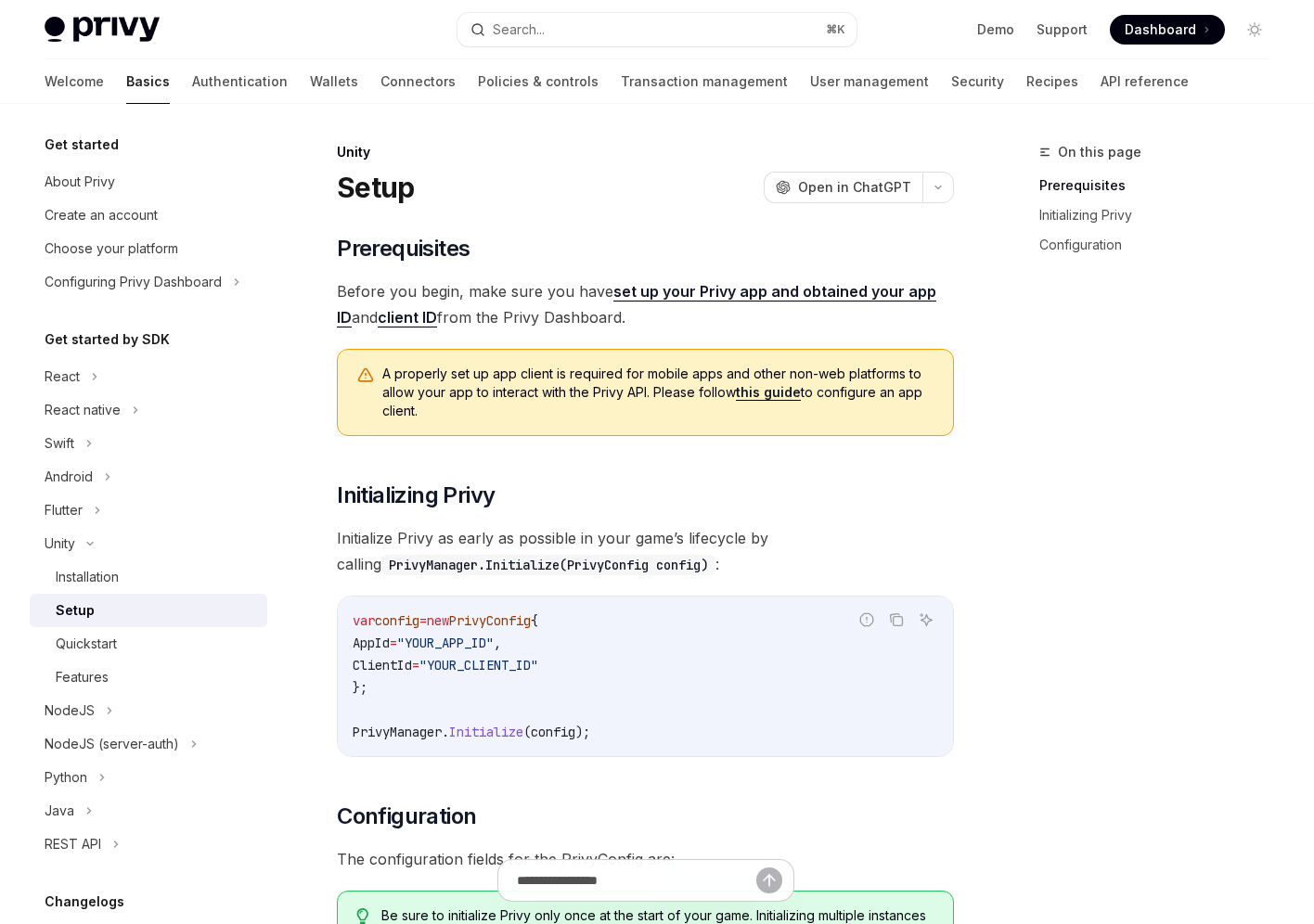
scroll to position [334, 0]
